Goal: Task Accomplishment & Management: Complete application form

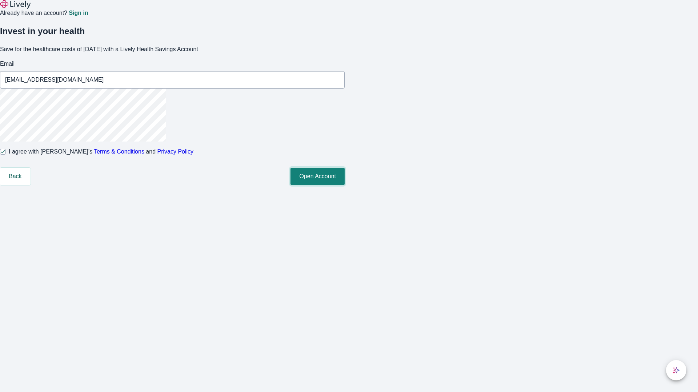
click at [344, 185] on button "Open Account" at bounding box center [317, 176] width 54 height 17
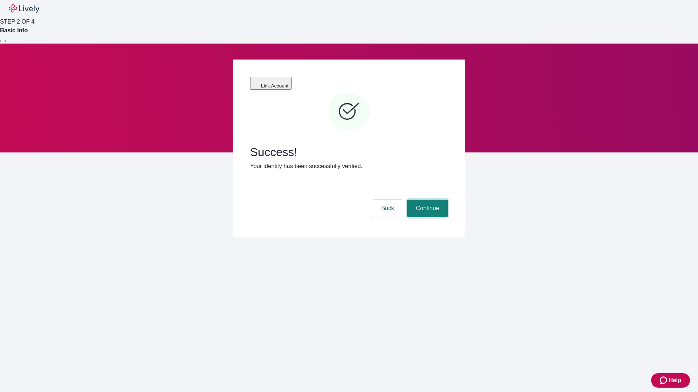
click at [426, 200] on button "Continue" at bounding box center [427, 208] width 41 height 17
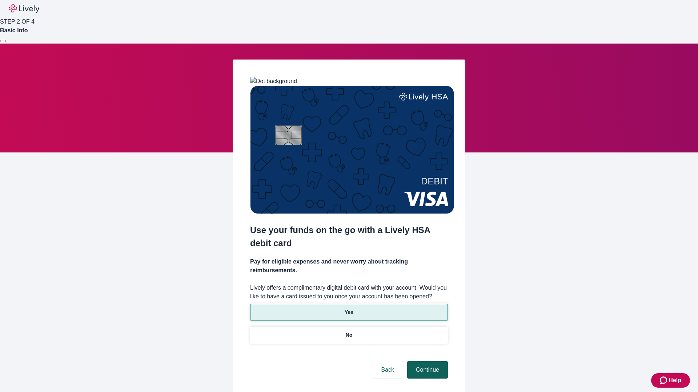
click at [348, 309] on p "Yes" at bounding box center [348, 313] width 9 height 8
click at [426, 362] on button "Continue" at bounding box center [427, 370] width 41 height 17
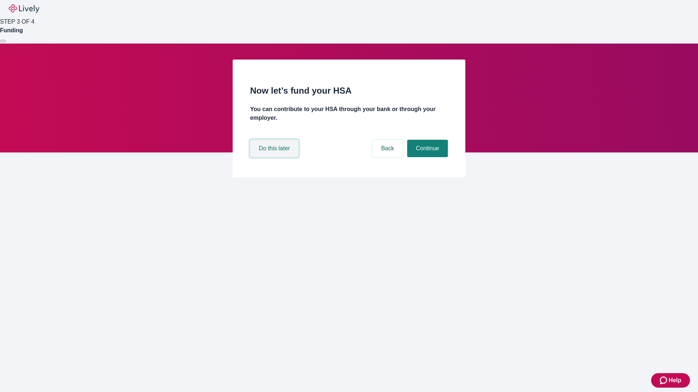
click at [275, 157] on button "Do this later" at bounding box center [274, 148] width 48 height 17
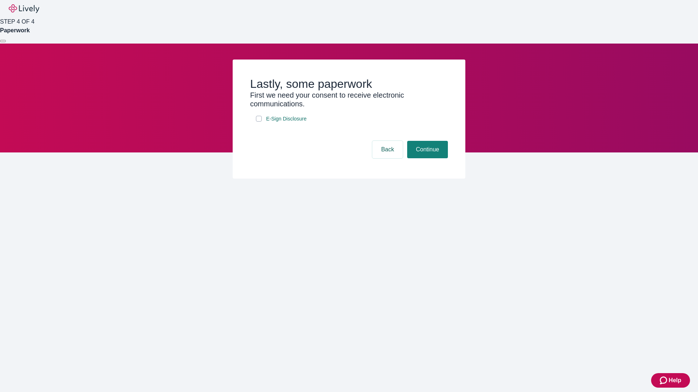
click at [259, 122] on input "E-Sign Disclosure" at bounding box center [259, 119] width 6 height 6
checkbox input "true"
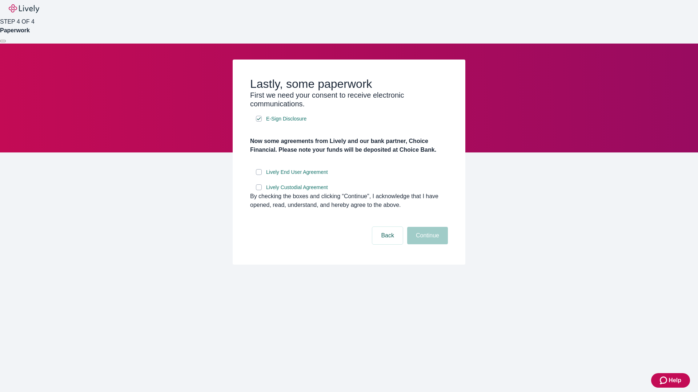
click at [259, 175] on input "Lively End User Agreement" at bounding box center [259, 172] width 6 height 6
checkbox input "true"
click at [259, 190] on input "Lively Custodial Agreement" at bounding box center [259, 188] width 6 height 6
checkbox input "true"
click at [426, 245] on button "Continue" at bounding box center [427, 235] width 41 height 17
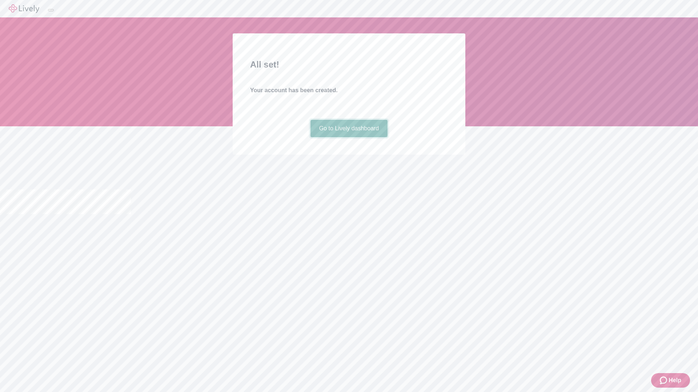
click at [348, 137] on link "Go to Lively dashboard" at bounding box center [348, 128] width 77 height 17
